Goal: Task Accomplishment & Management: Complete application form

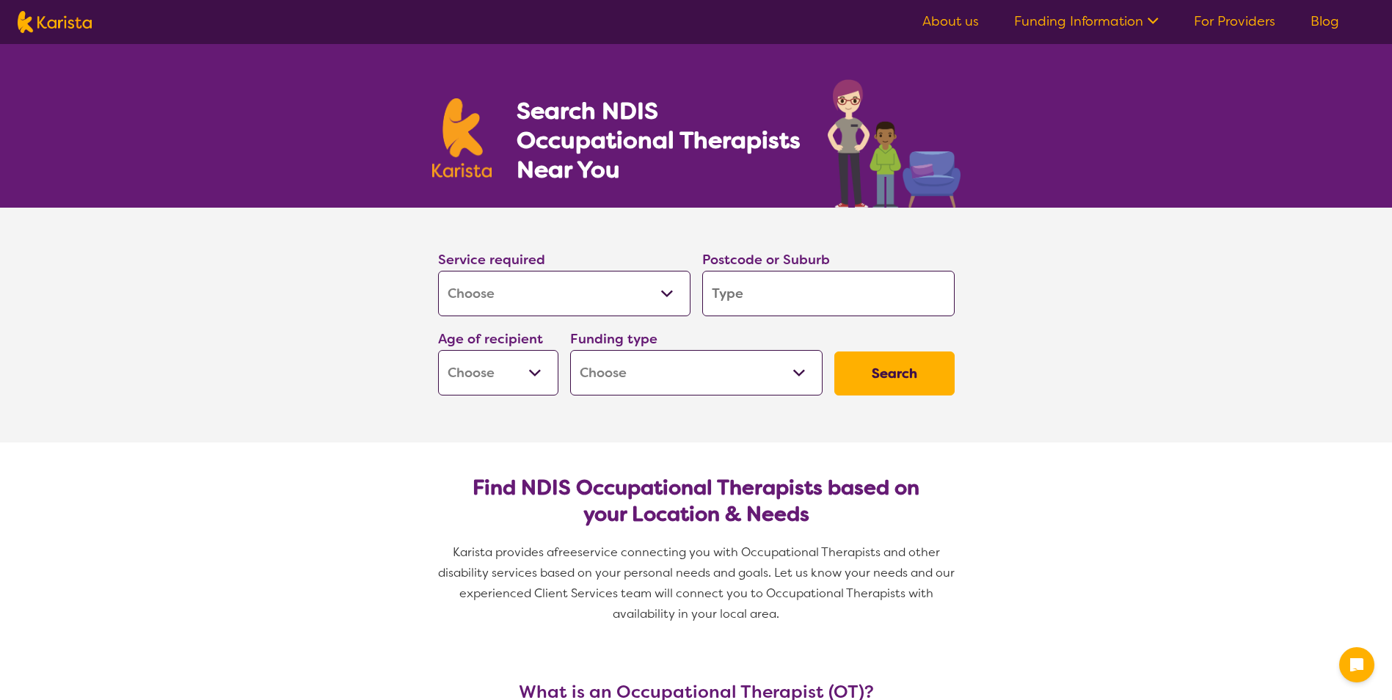
select select "[MEDICAL_DATA]"
click at [737, 296] on input "search" at bounding box center [828, 293] width 252 height 45
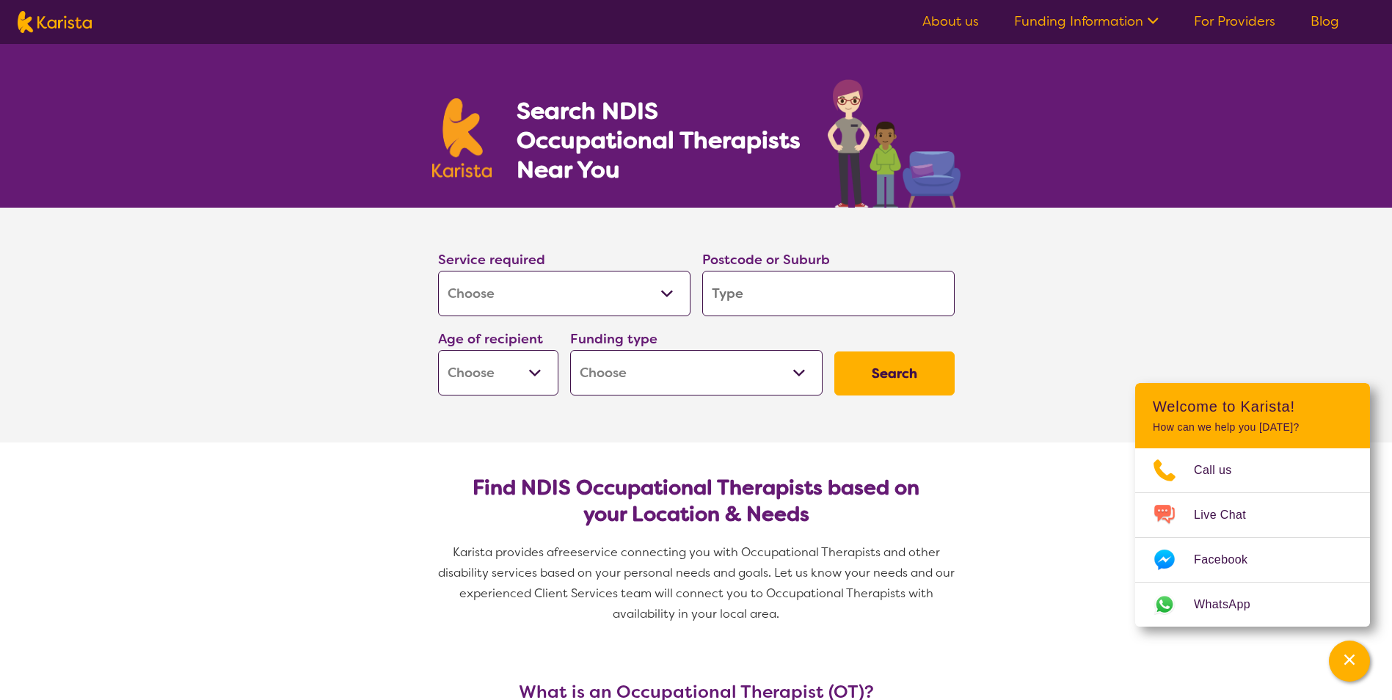
type input "b"
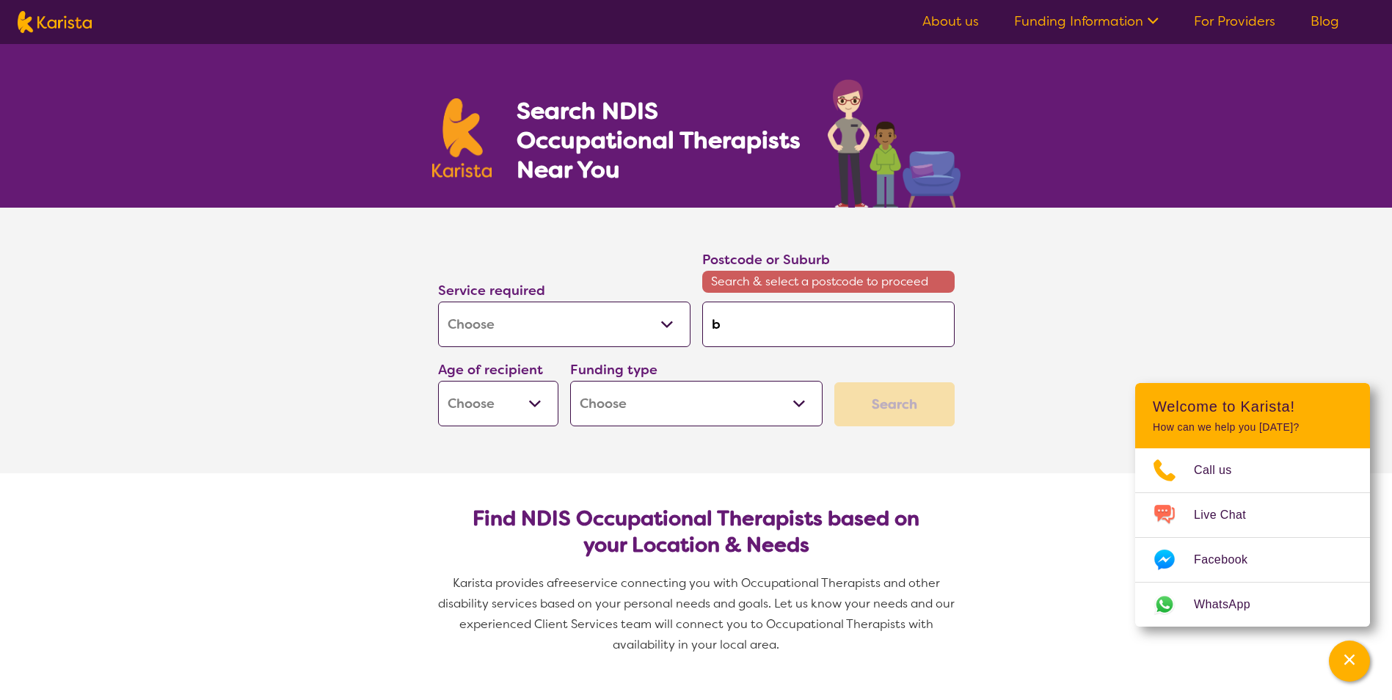
type input "br"
type input "bro"
type input "brow"
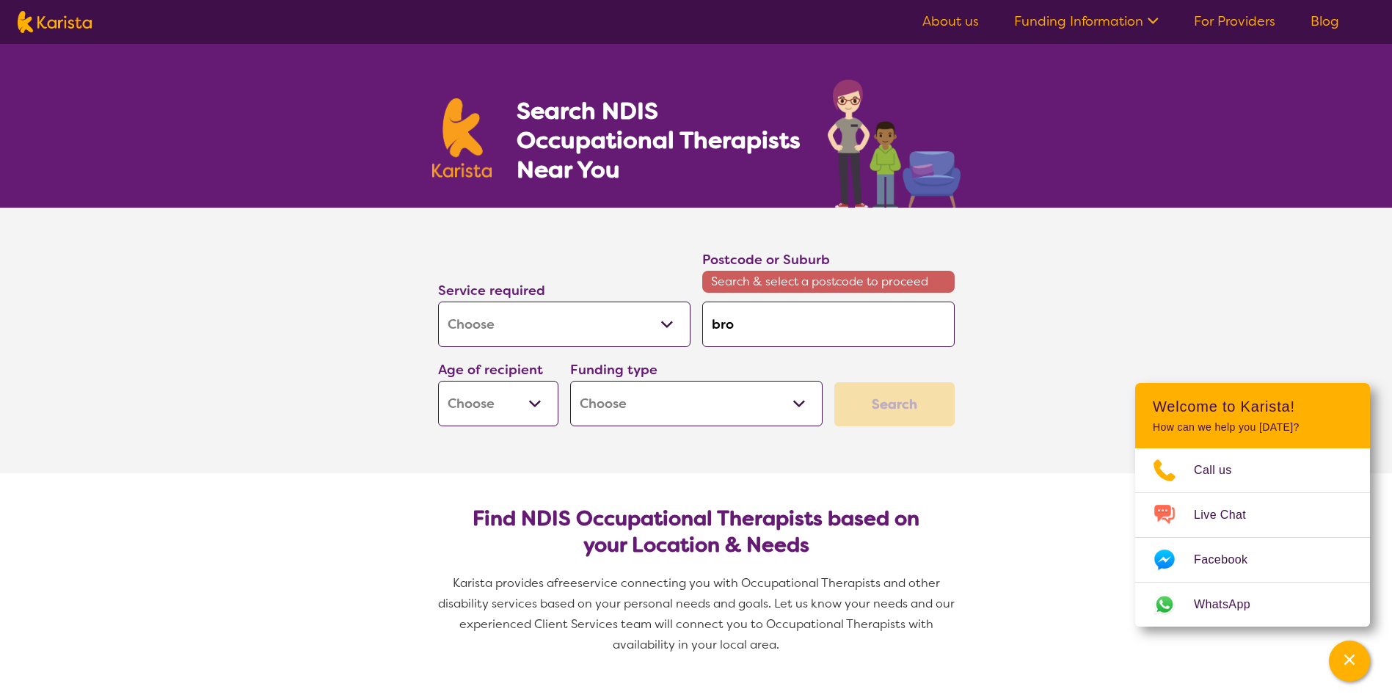
type input "brow"
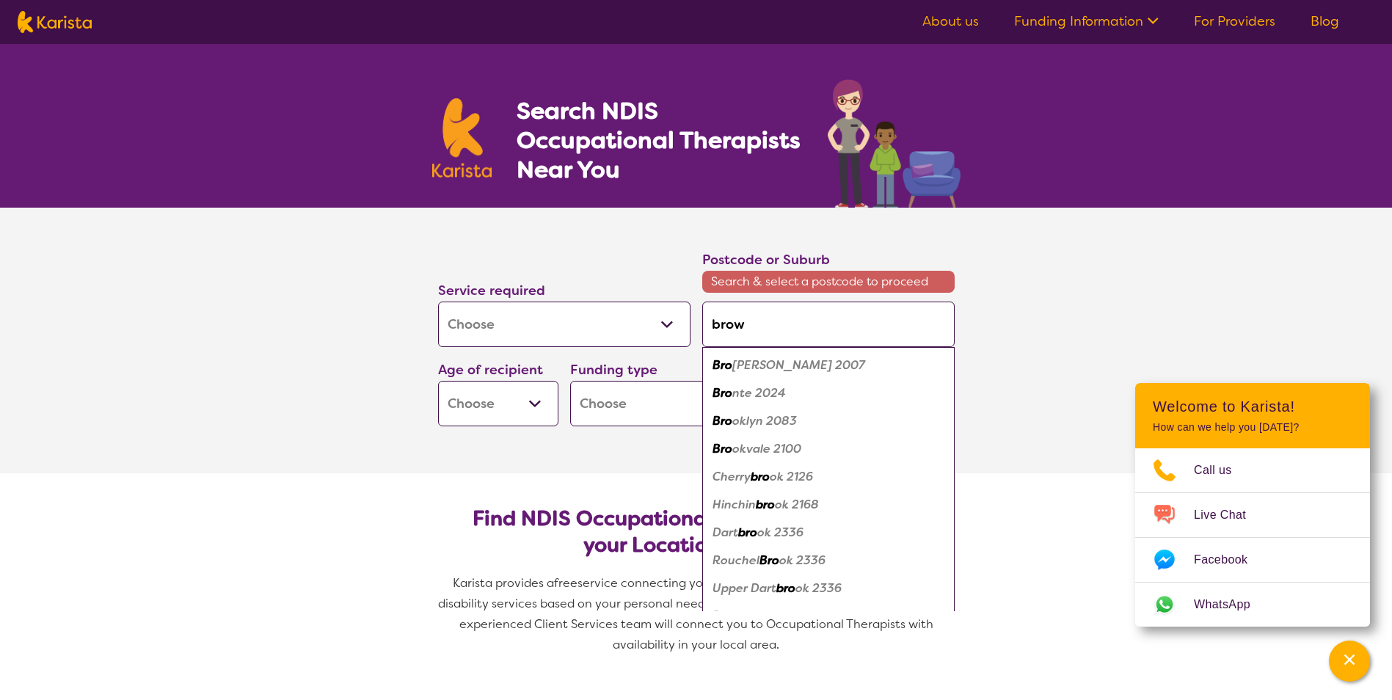
type input "brown"
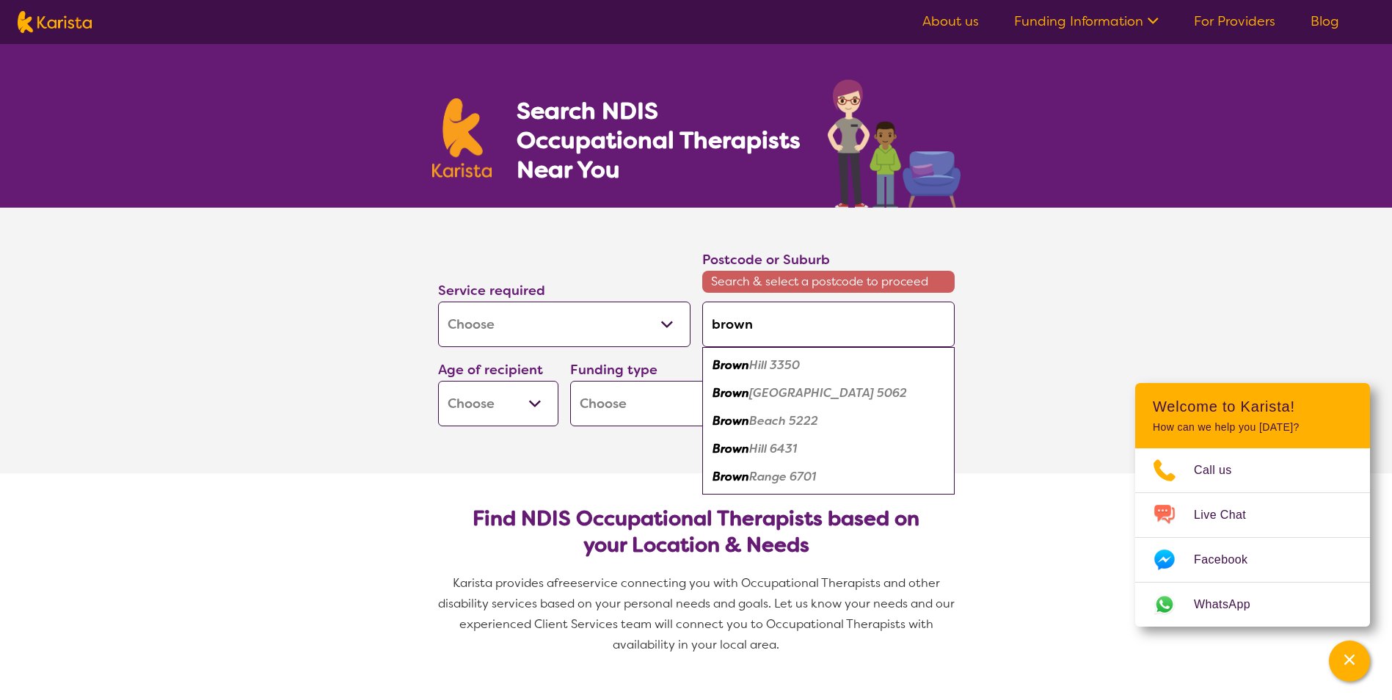
type input "brown"
type input "browns"
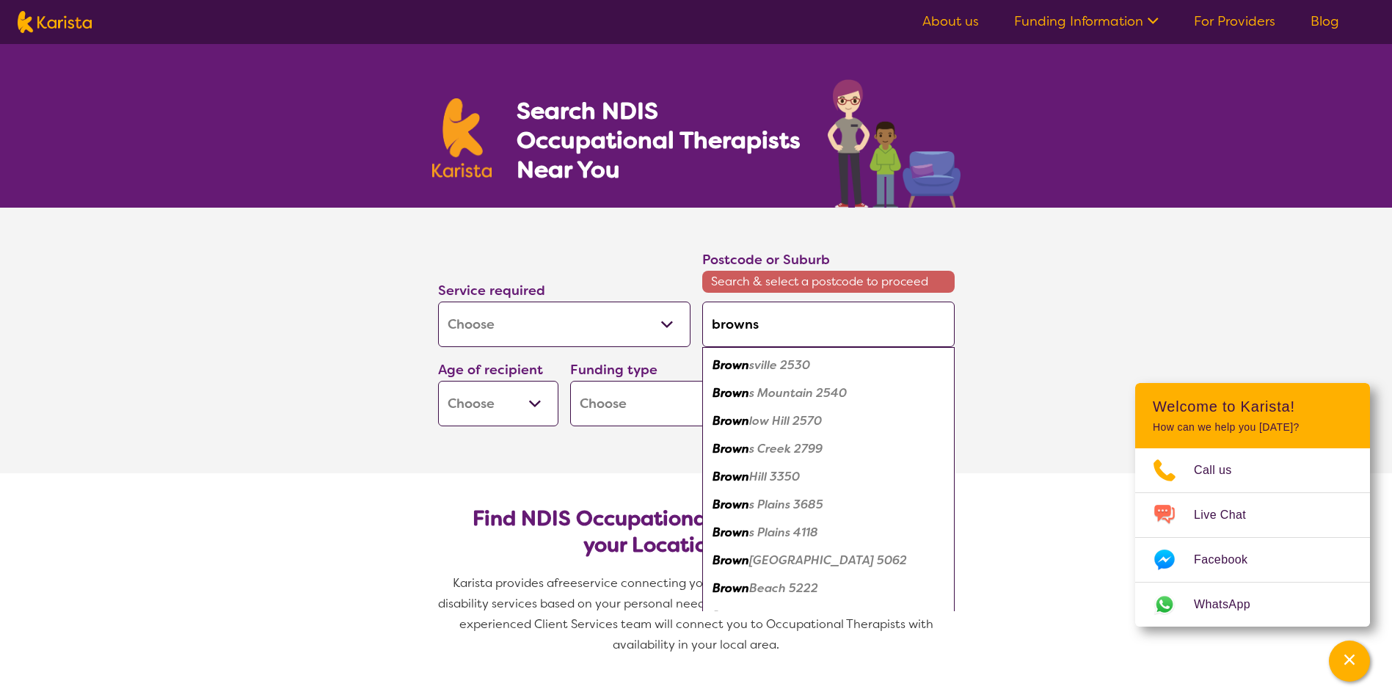
type input "browns"
type input "browns p"
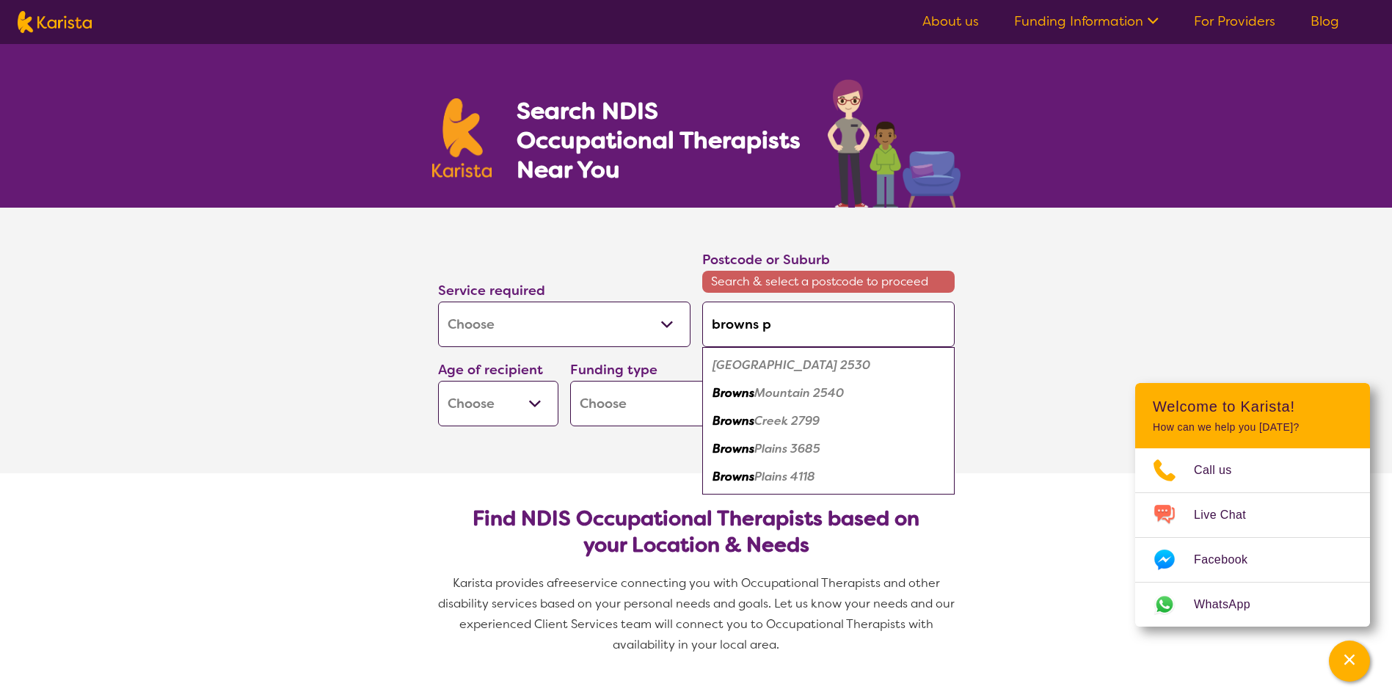
type input "browns pl"
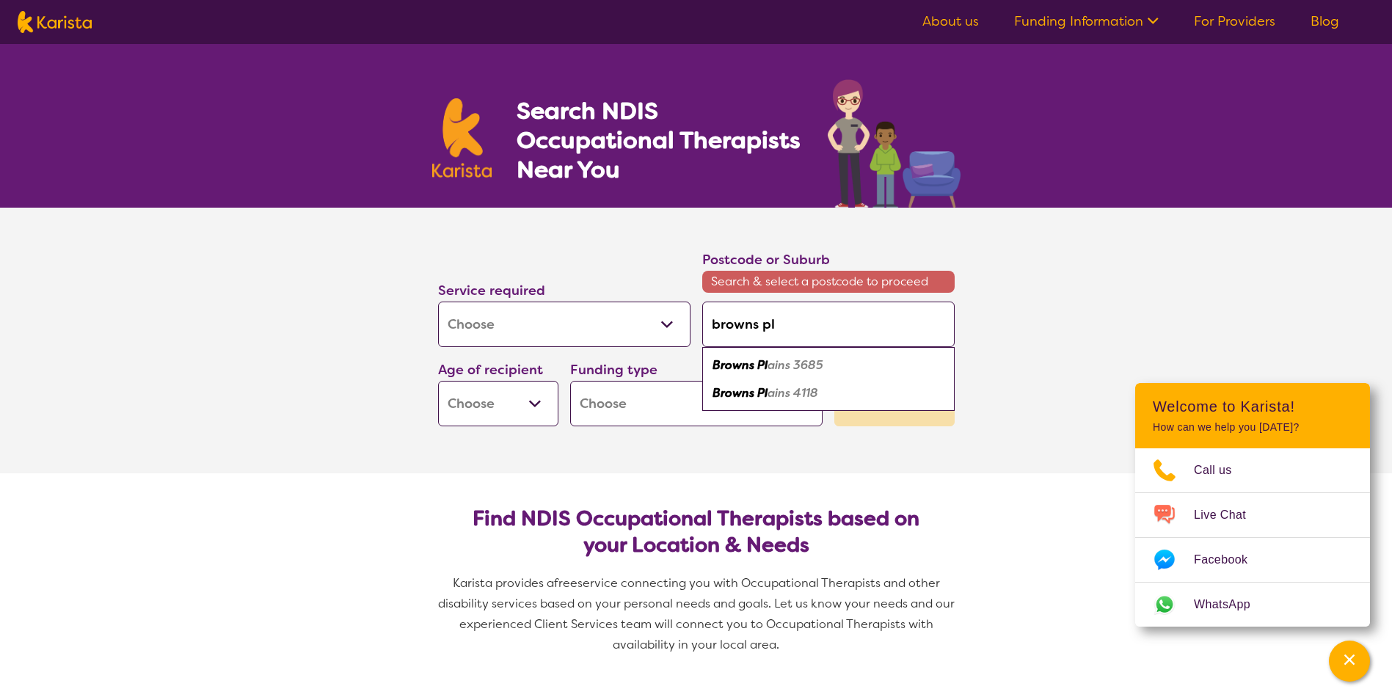
type input "browns pla"
type input "browns plai"
type input "browns plain"
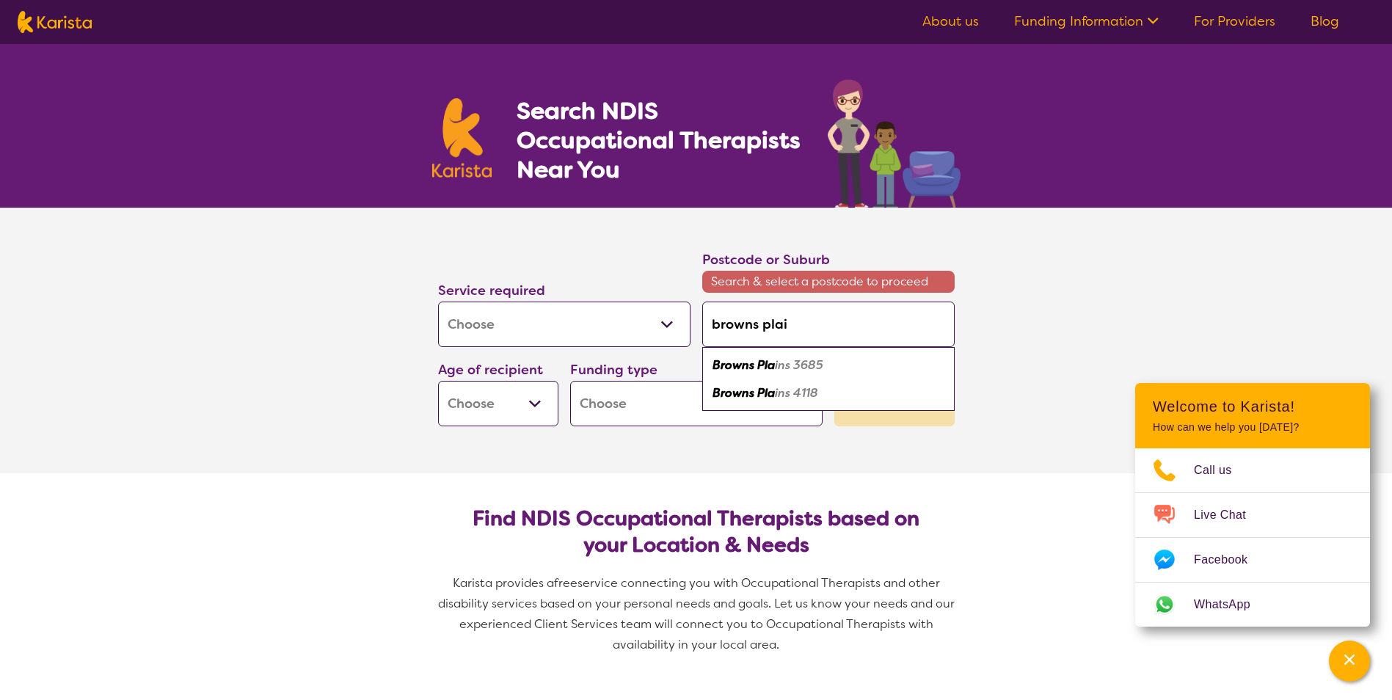
type input "browns plain"
click at [786, 398] on em "s 4118" at bounding box center [801, 392] width 33 height 15
type input "4118"
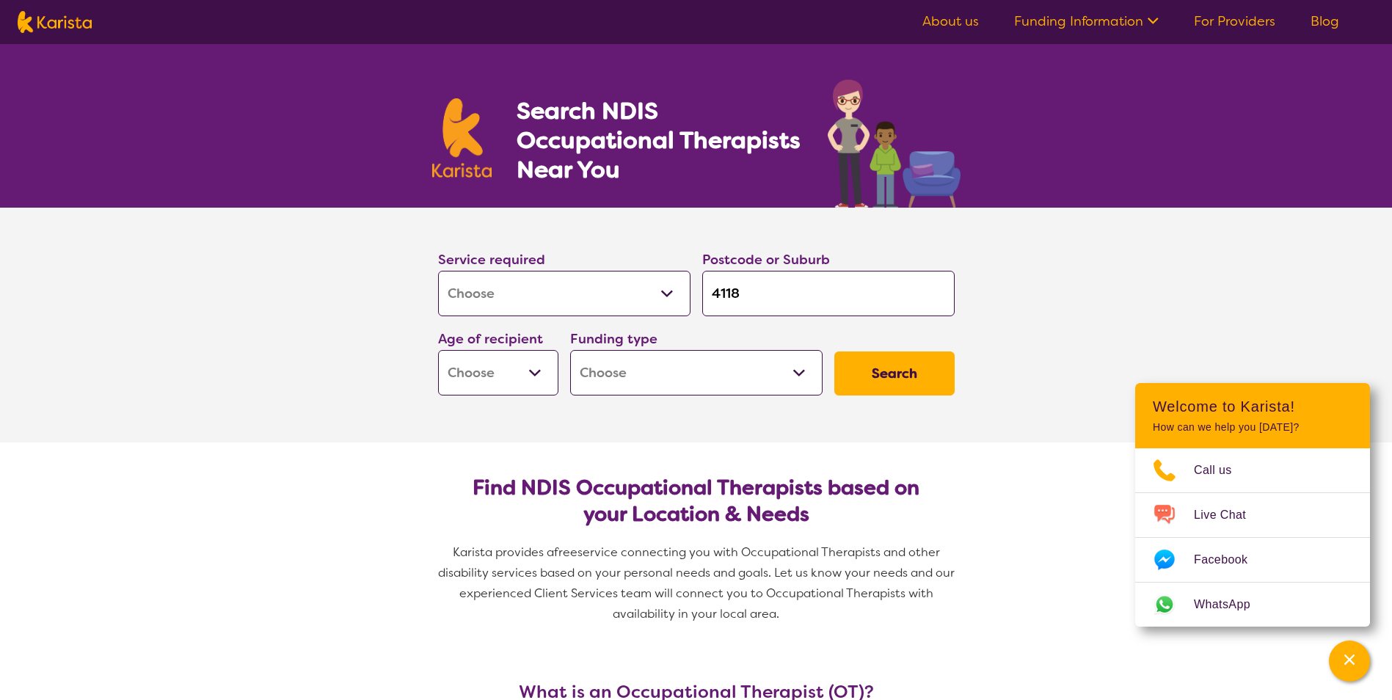
click at [532, 377] on select "Early Childhood - 0 to 9 Child - 10 to 11 Adolescent - 12 to 17 Adult - 18 to 6…" at bounding box center [498, 372] width 120 height 45
select select "EC"
click at [438, 350] on select "Early Childhood - 0 to 9 Child - 10 to 11 Adolescent - 12 to 17 Adult - 18 to 6…" at bounding box center [498, 372] width 120 height 45
select select "EC"
click at [913, 370] on button "Search" at bounding box center [894, 373] width 120 height 44
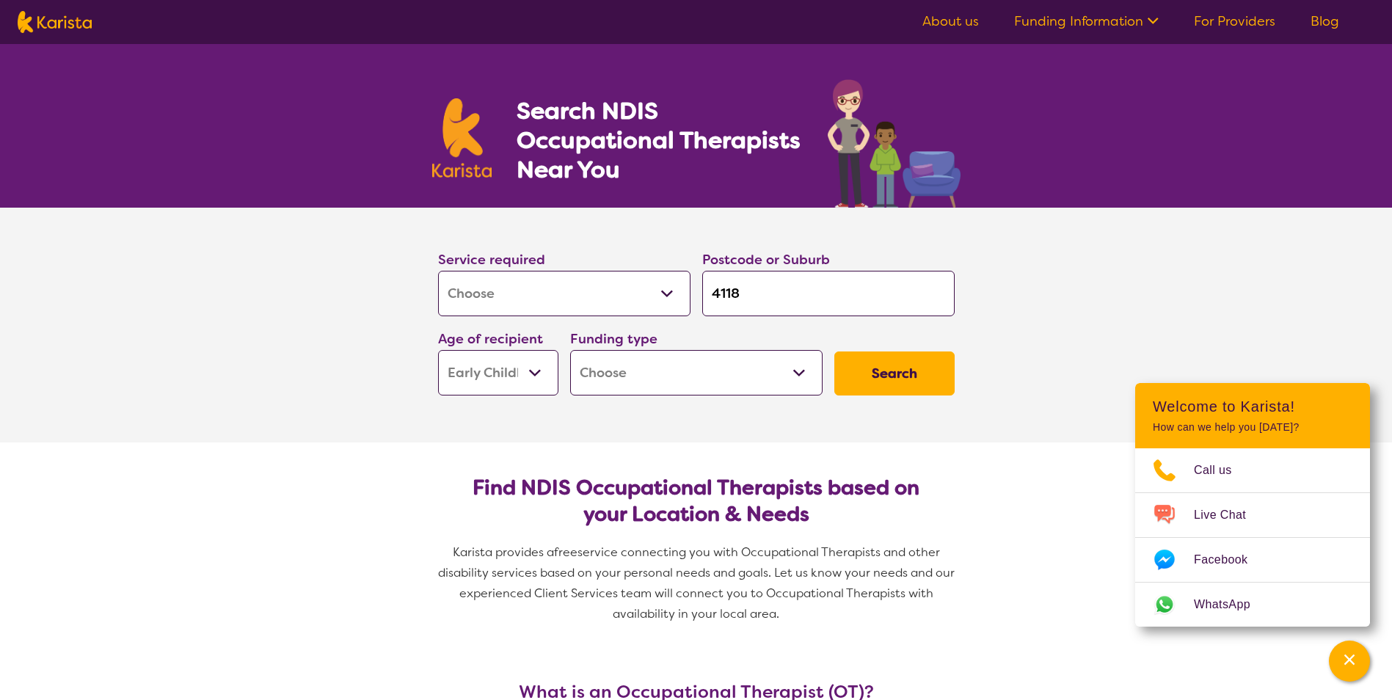
click at [786, 379] on select "Home Care Package (HCP) National Disability Insurance Scheme (NDIS) I don't know" at bounding box center [696, 372] width 252 height 45
select select "NDIS"
click at [570, 350] on select "Home Care Package (HCP) National Disability Insurance Scheme (NDIS) I don't know" at bounding box center [696, 372] width 252 height 45
select select "NDIS"
click at [885, 390] on button "Search" at bounding box center [894, 373] width 120 height 44
